Goal: Navigation & Orientation: Find specific page/section

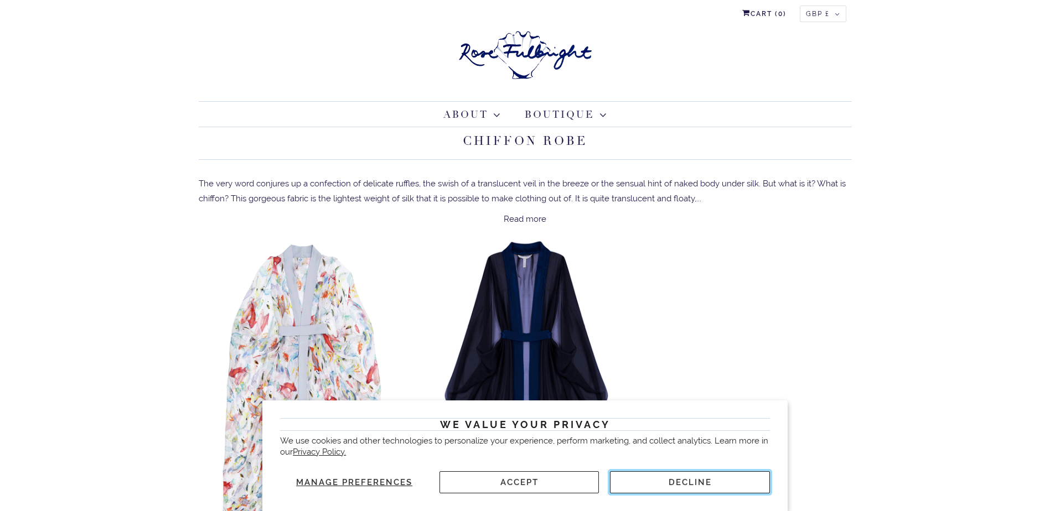
click at [670, 479] on button "Decline" at bounding box center [689, 482] width 159 height 22
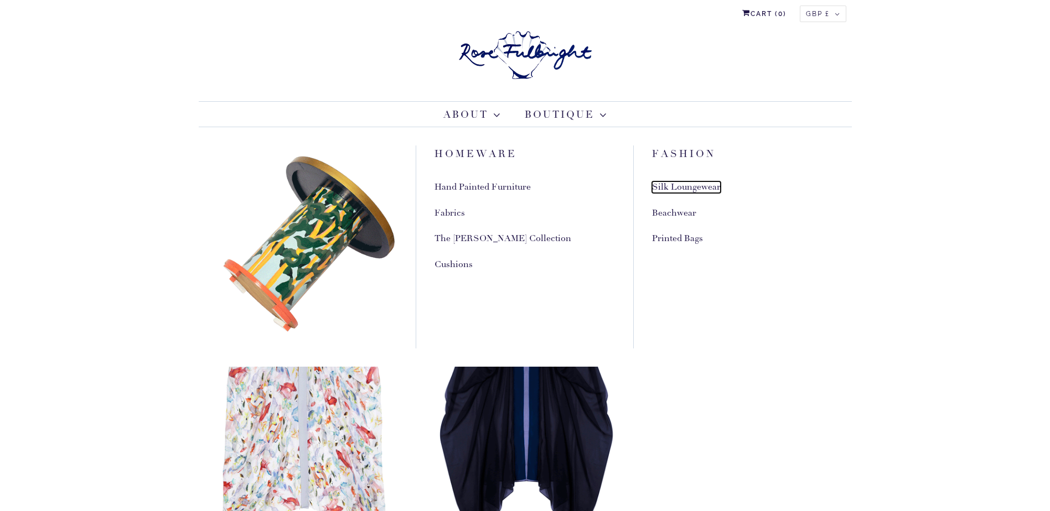
click at [675, 188] on link "Silk Loungewear" at bounding box center [686, 187] width 69 height 12
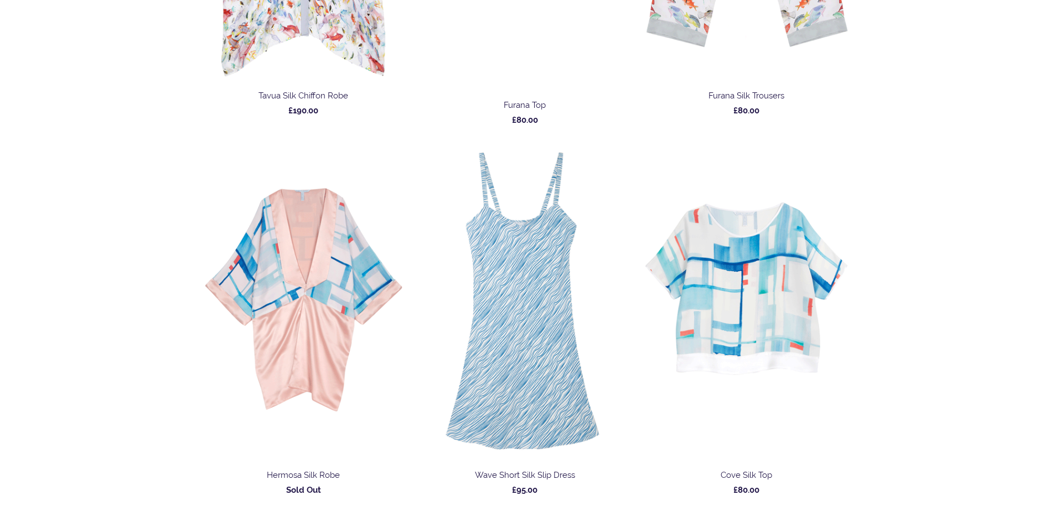
scroll to position [5920, 0]
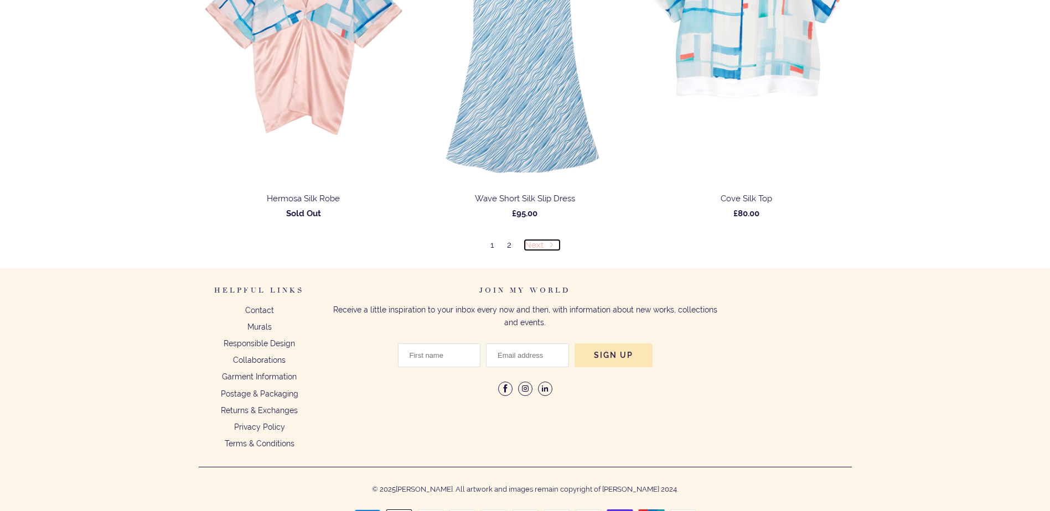
click at [531, 249] on link "Next" at bounding box center [541, 245] width 35 height 10
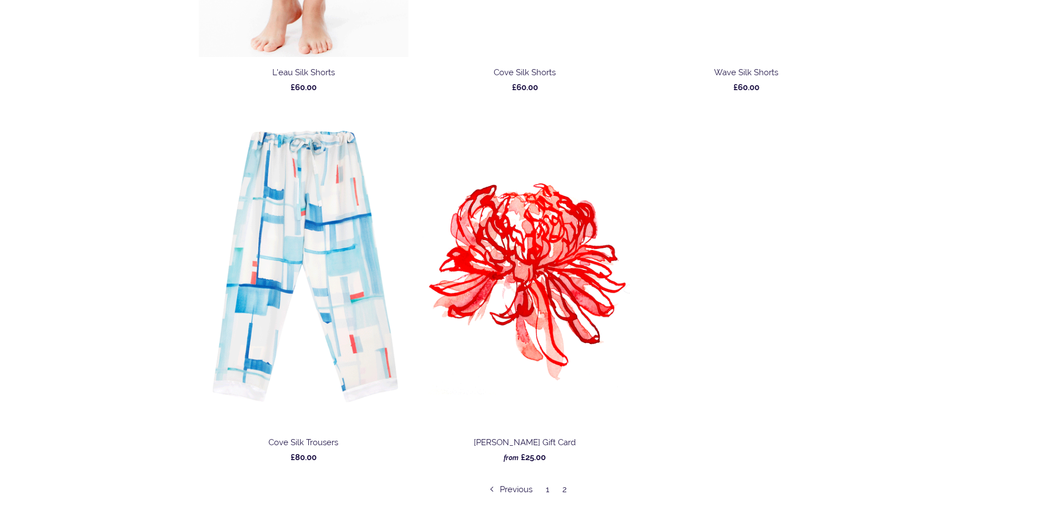
scroll to position [1770, 0]
